Goal: Information Seeking & Learning: Learn about a topic

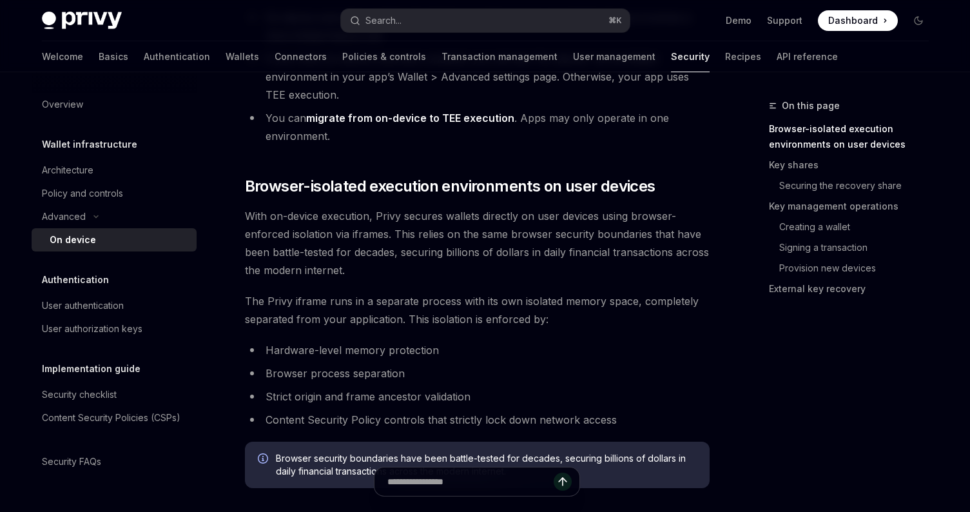
scroll to position [418, 0]
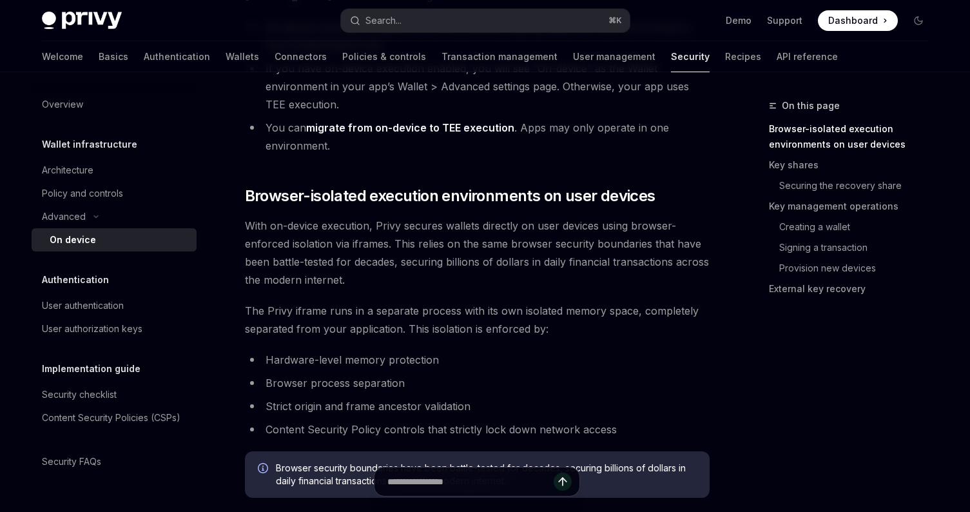
click at [421, 126] on link "migrate from on-device to TEE execution" at bounding box center [410, 128] width 208 height 14
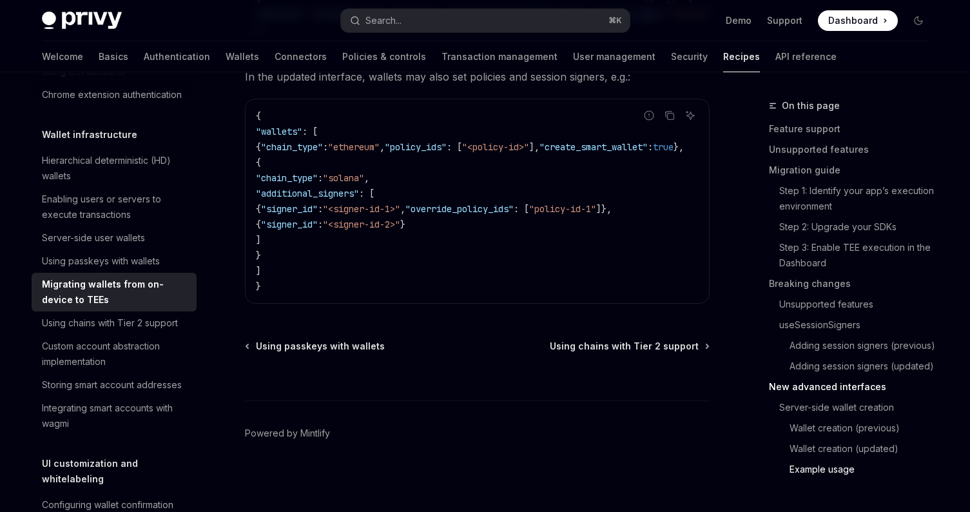
scroll to position [4546, 0]
click at [135, 325] on div "Using chains with Tier 2 support" at bounding box center [110, 322] width 136 height 15
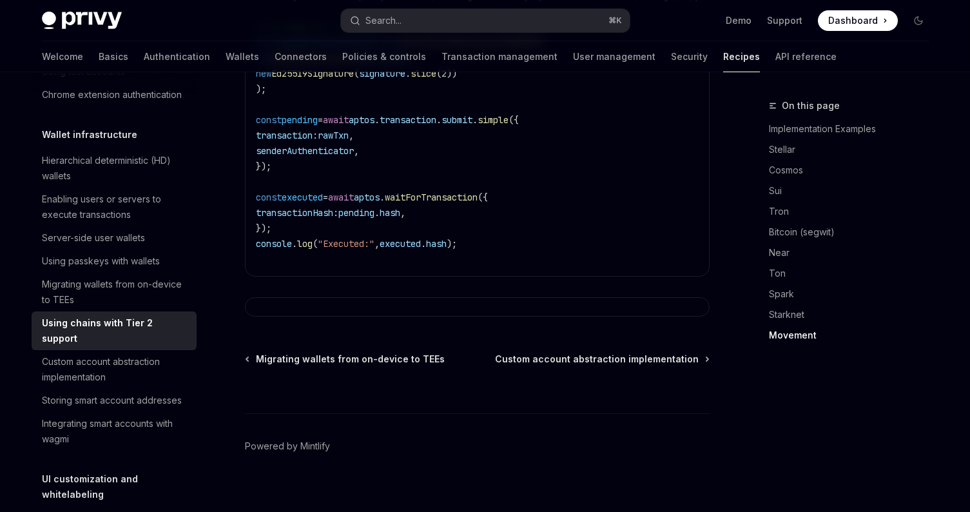
scroll to position [2843, 0]
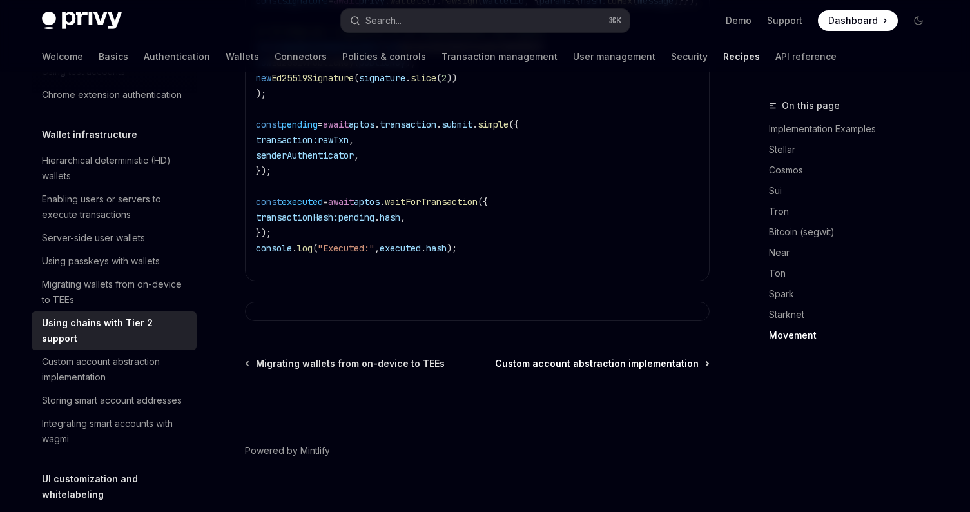
click at [520, 357] on span "Custom account abstraction implementation" at bounding box center [597, 363] width 204 height 13
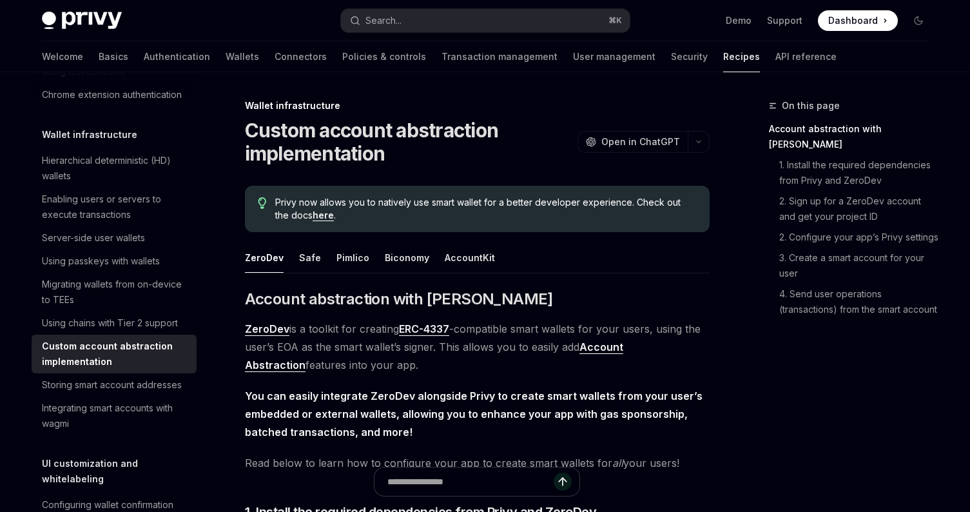
click at [104, 385] on div "Storing smart account addresses" at bounding box center [112, 384] width 140 height 15
type textarea "*"
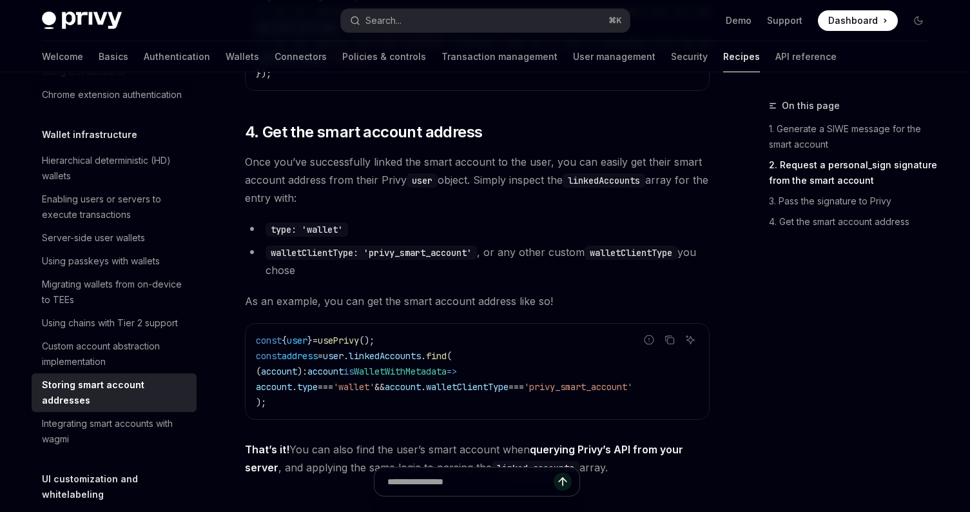
scroll to position [1873, 0]
